Goal: Information Seeking & Learning: Learn about a topic

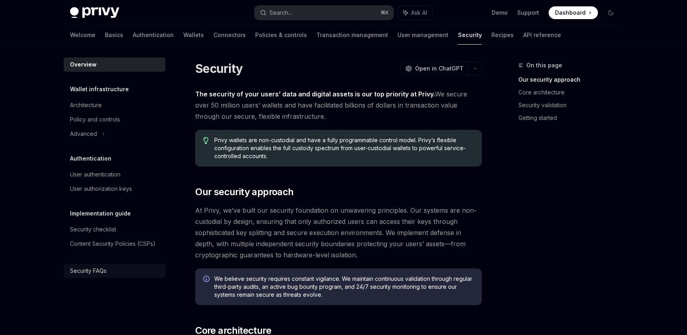
click at [96, 272] on div "Security FAQs" at bounding box center [88, 271] width 37 height 10
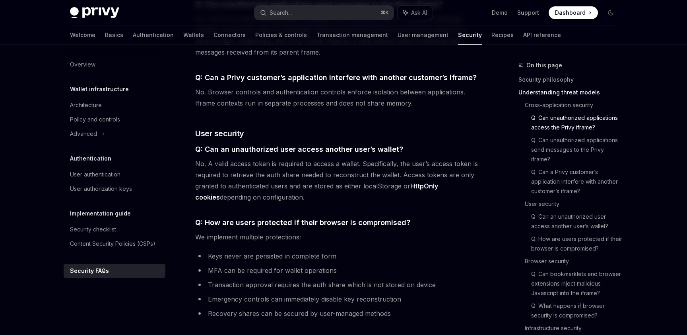
scroll to position [740, 0]
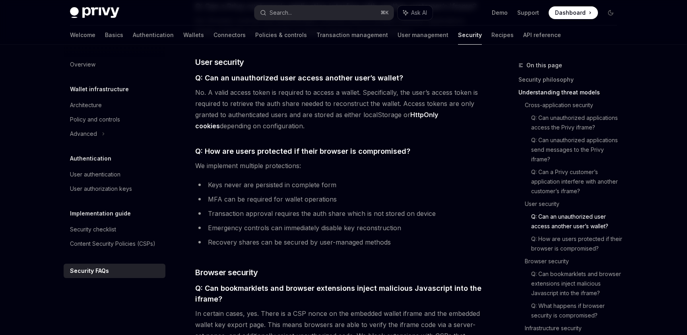
type textarea "*"
